Goal: Navigation & Orientation: Understand site structure

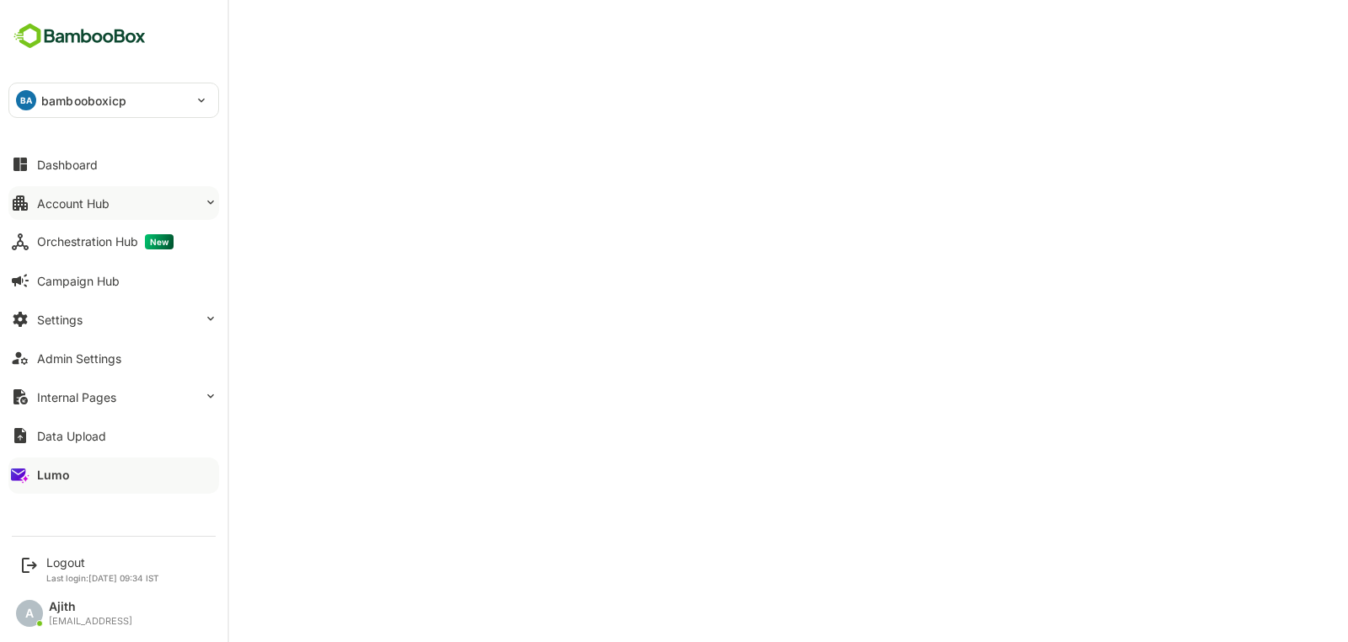
click at [111, 218] on button "Account Hub" at bounding box center [113, 203] width 211 height 34
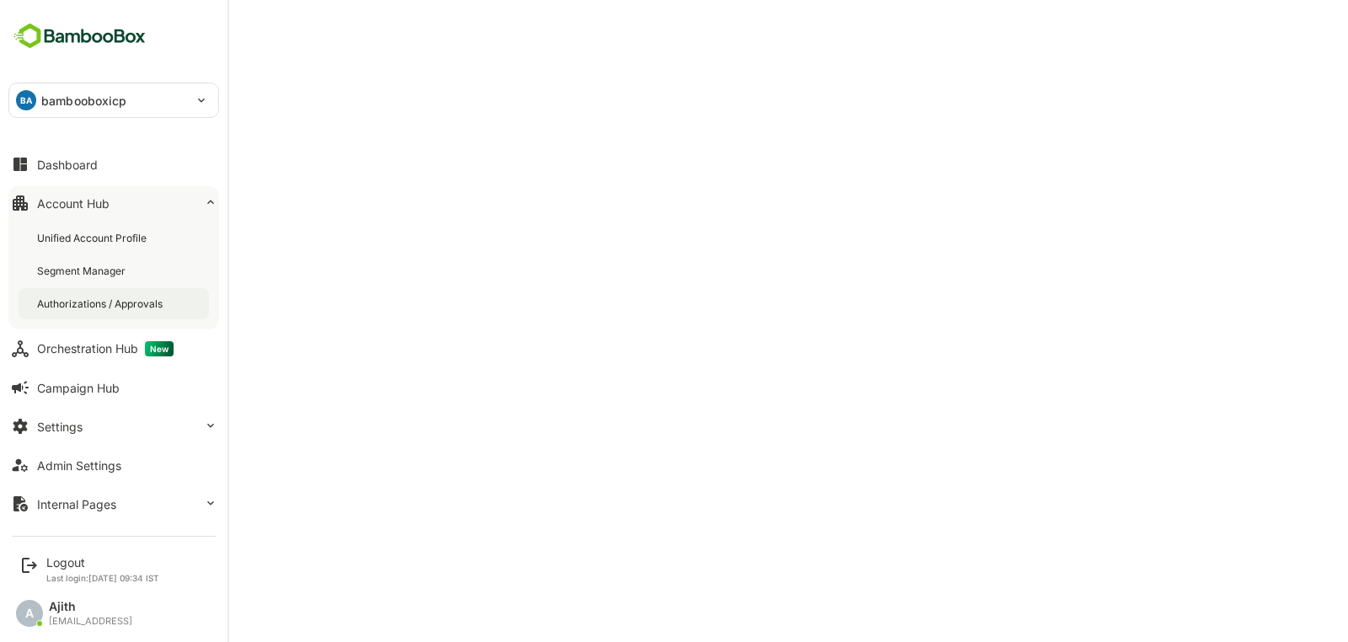
click at [99, 288] on div "Authorizations / Approvals" at bounding box center [114, 303] width 190 height 31
click at [112, 265] on div "Segment Manager" at bounding box center [83, 271] width 92 height 14
click at [73, 159] on div "Dashboard" at bounding box center [67, 165] width 61 height 14
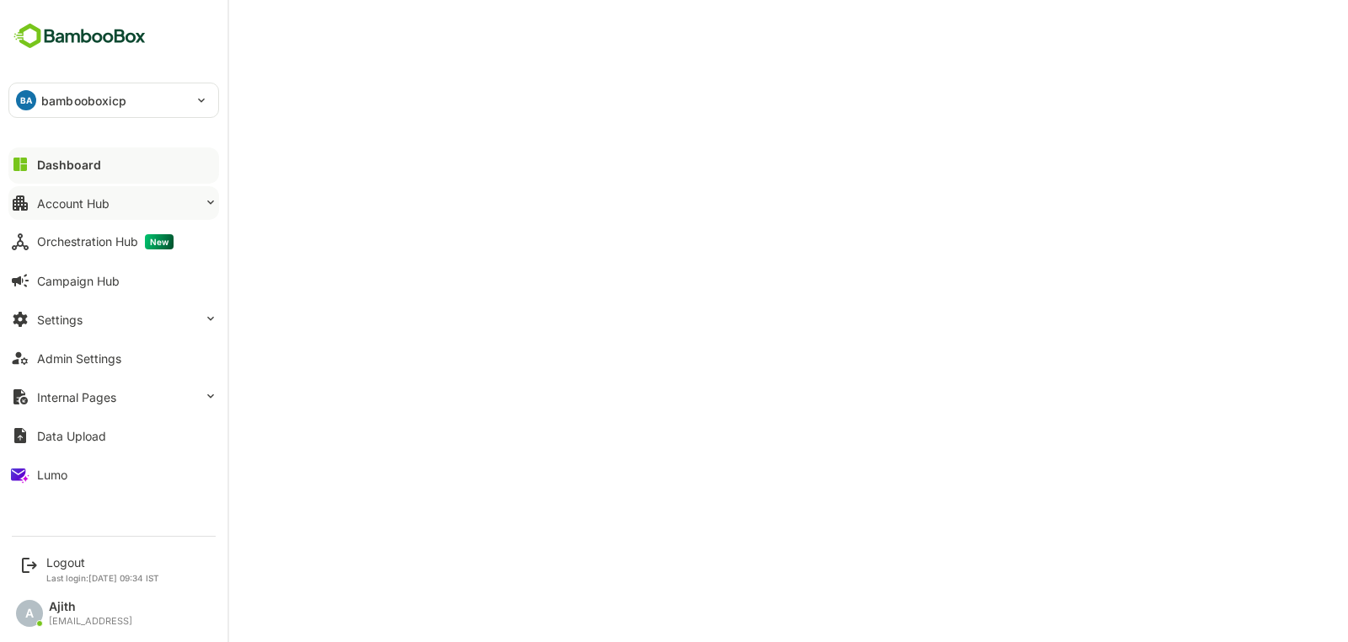
click at [78, 191] on button "Account Hub" at bounding box center [113, 203] width 211 height 34
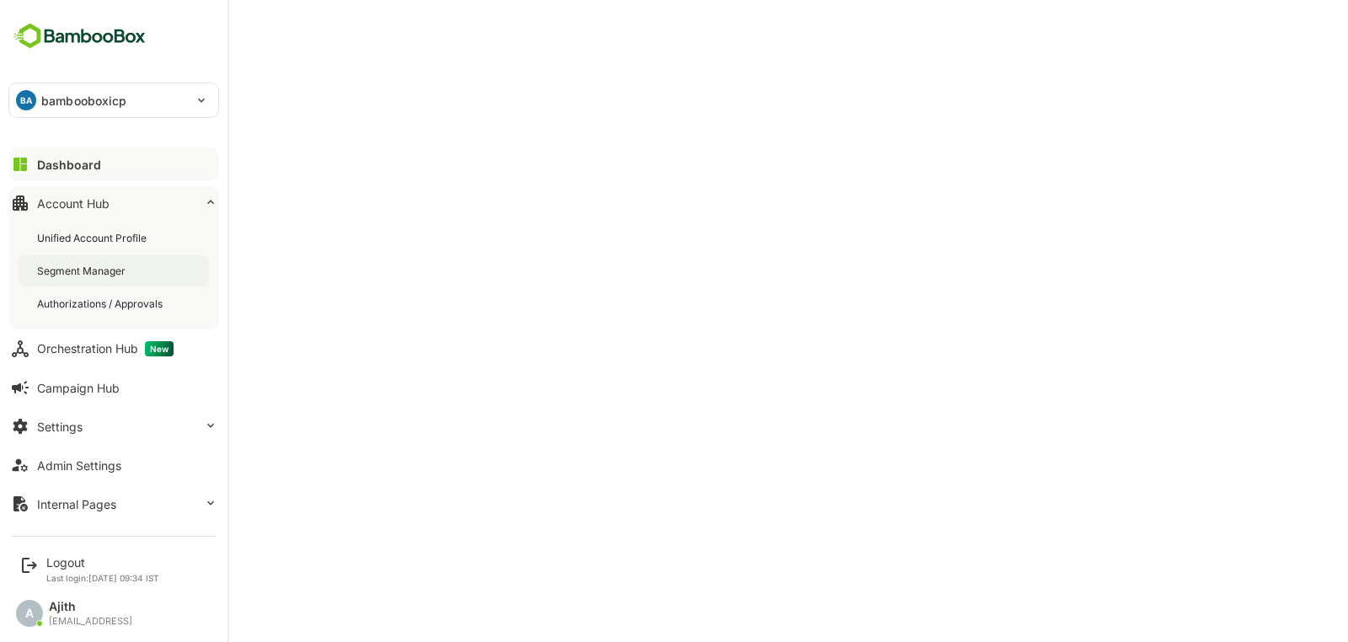
click at [113, 270] on div "Segment Manager" at bounding box center [83, 271] width 92 height 14
click at [62, 235] on div "Unified Account Profile" at bounding box center [93, 238] width 113 height 14
